Goal: Obtain resource: Download file/media

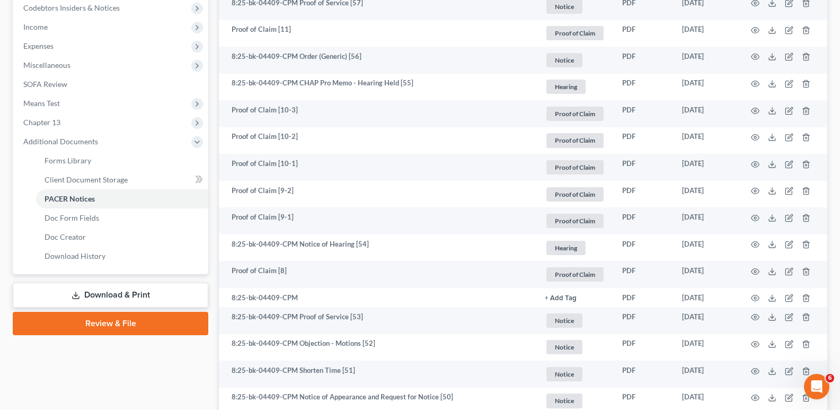
scroll to position [110, 0]
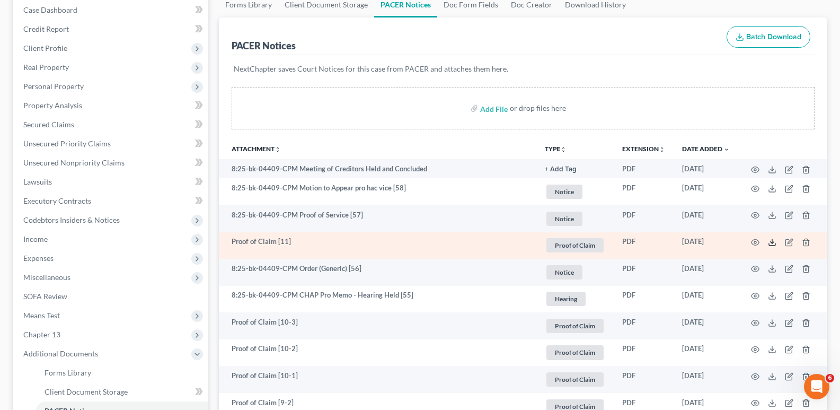
click at [774, 242] on polyline at bounding box center [773, 243] width 4 height 2
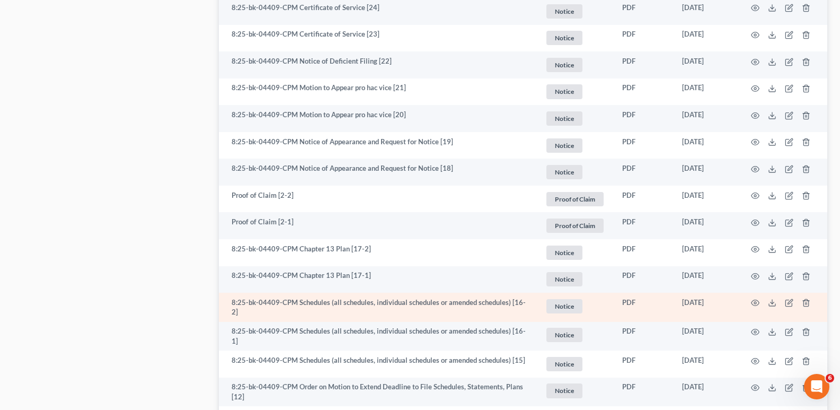
scroll to position [1803, 0]
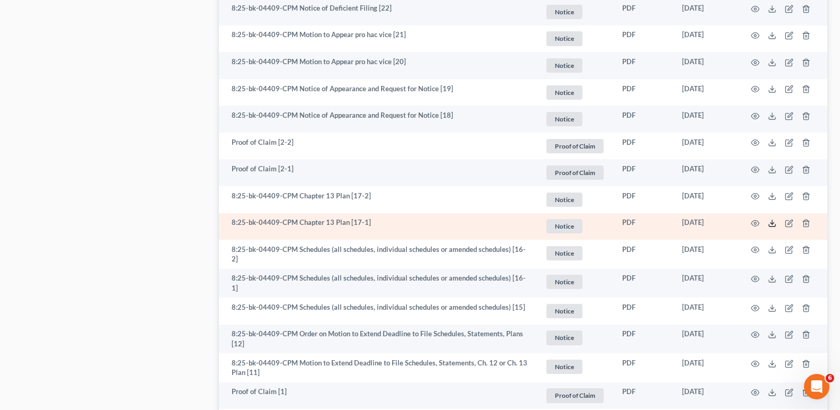
click at [774, 219] on icon at bounding box center [772, 223] width 8 height 8
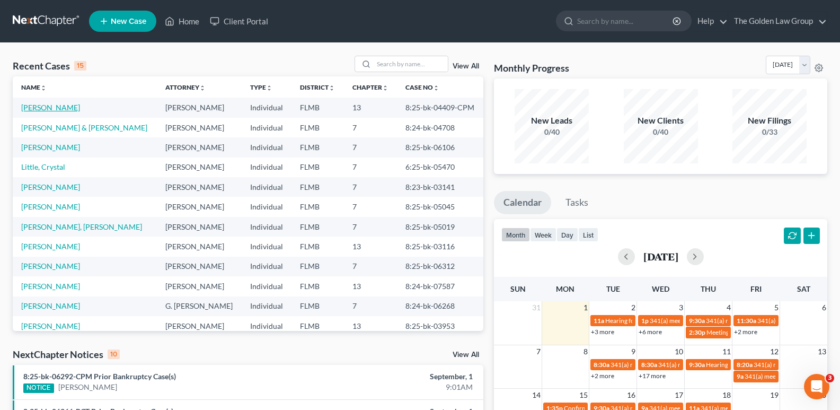
click at [49, 105] on link "[PERSON_NAME]" at bounding box center [50, 107] width 59 height 9
select select "10"
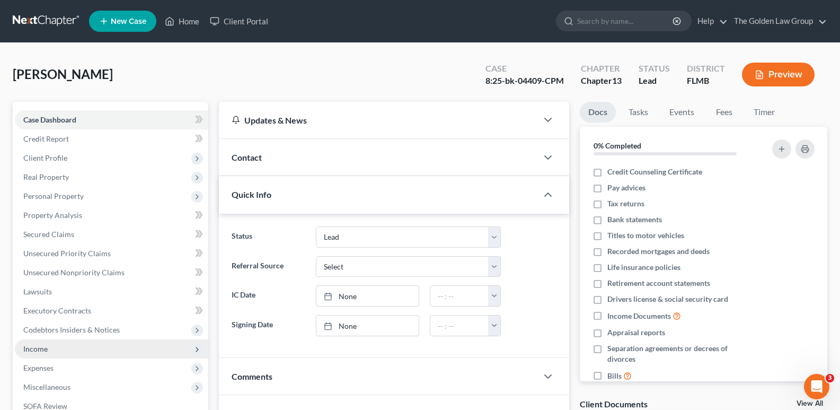
scroll to position [159, 0]
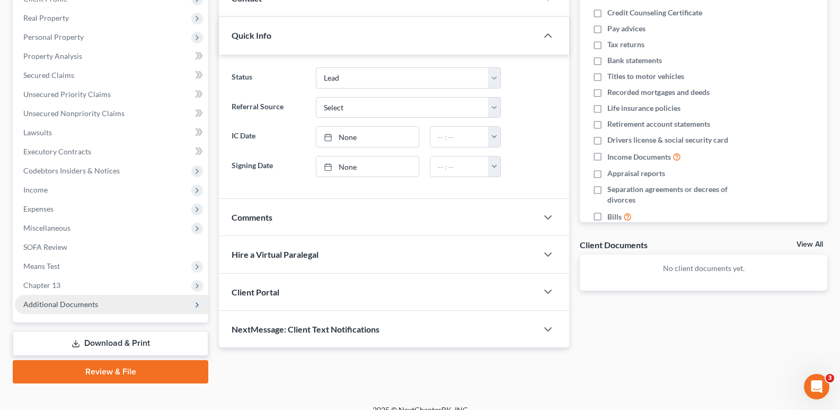
click at [64, 304] on span "Additional Documents" at bounding box center [60, 304] width 75 height 9
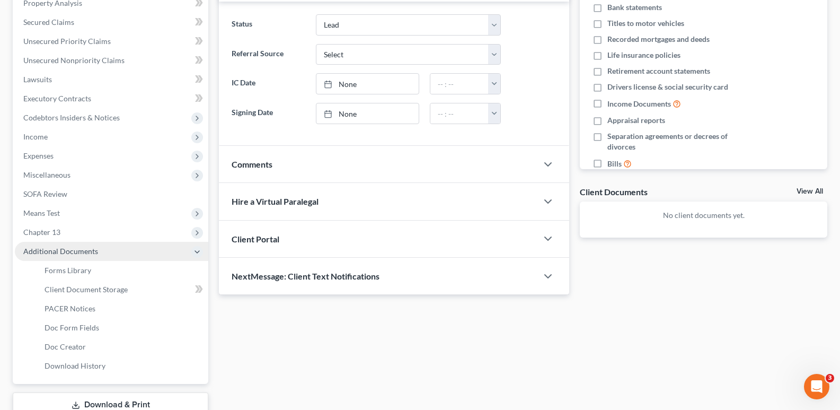
scroll to position [265, 0]
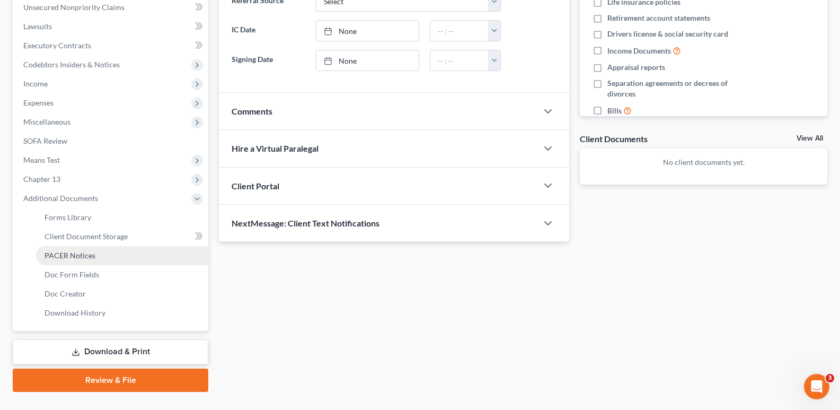
click at [73, 252] on span "PACER Notices" at bounding box center [70, 255] width 51 height 9
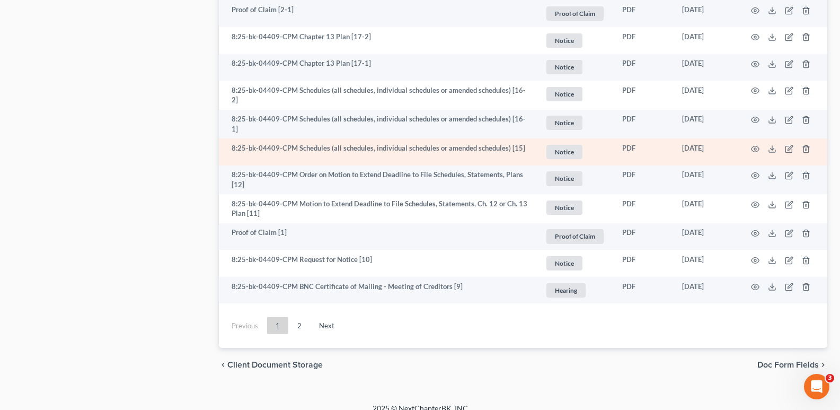
scroll to position [1803, 0]
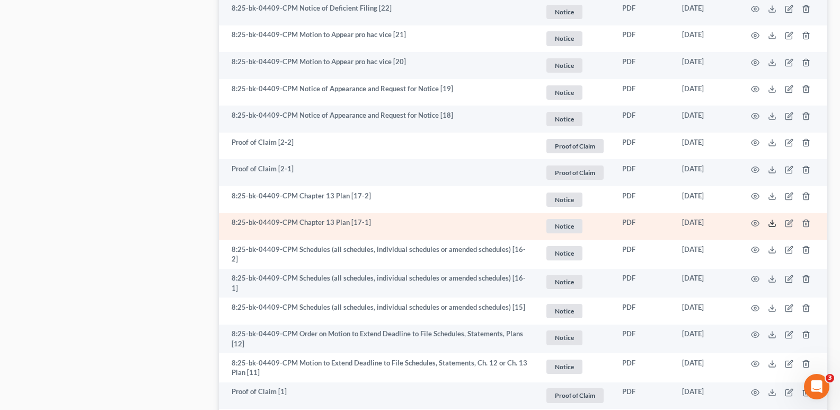
click at [773, 220] on line at bounding box center [773, 222] width 0 height 4
